Goal: Answer question/provide support: Share knowledge or assist other users

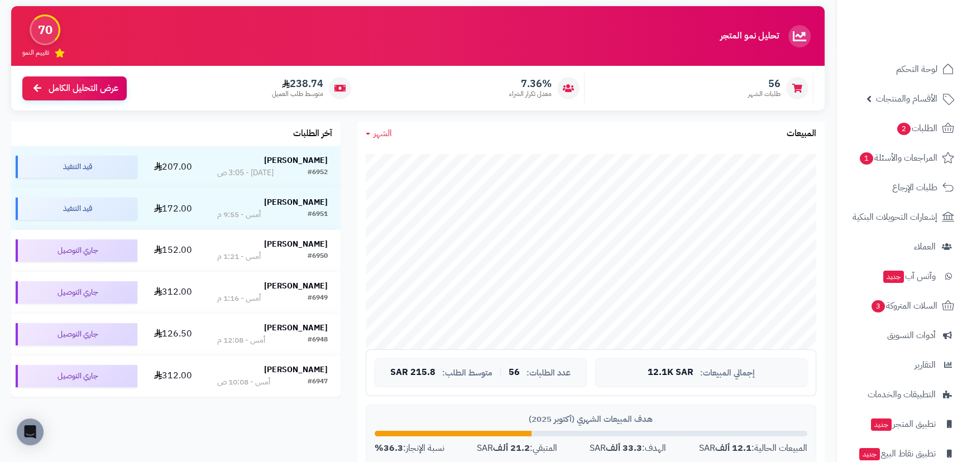
scroll to position [203, 0]
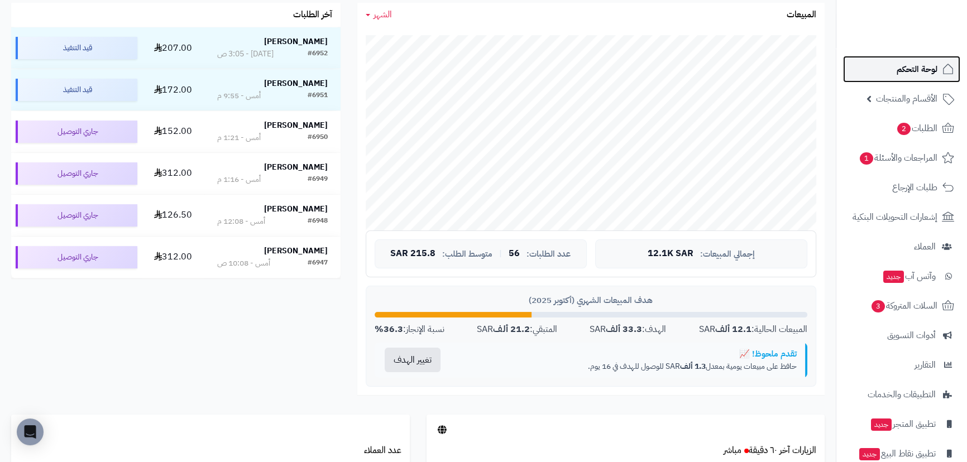
click at [916, 71] on span "لوحة التحكم" at bounding box center [917, 69] width 41 height 16
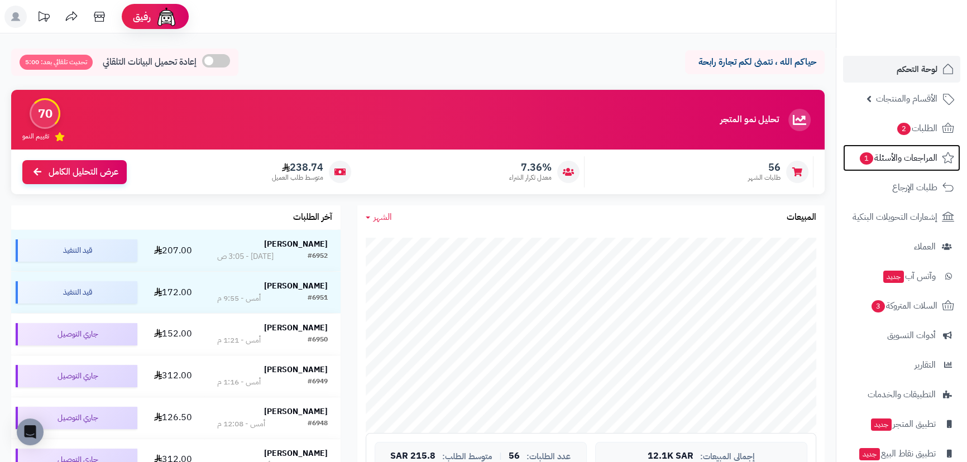
click at [910, 158] on span "المراجعات والأسئلة 1" at bounding box center [898, 158] width 79 height 16
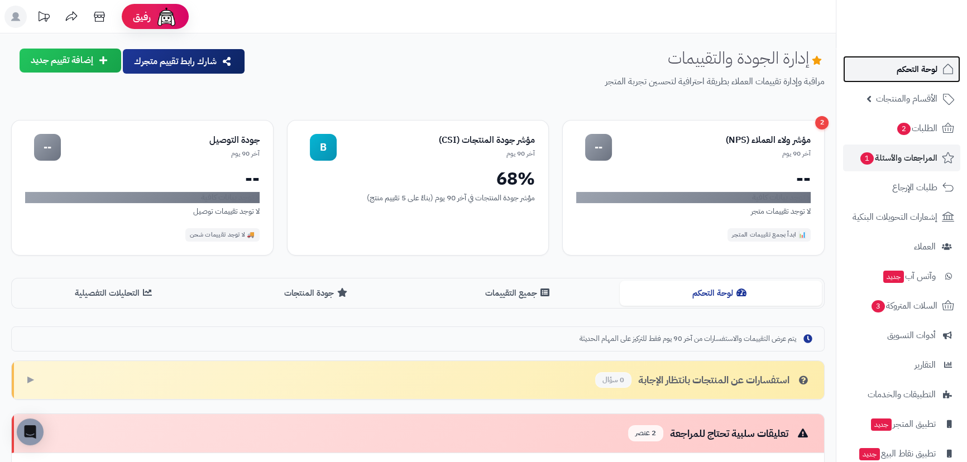
click at [929, 65] on span "لوحة التحكم" at bounding box center [917, 69] width 41 height 16
